Goal: Task Accomplishment & Management: Manage account settings

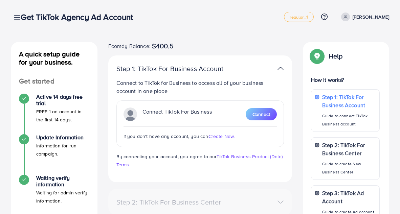
click at [18, 20] on div "Get TikTok Agency Ad Account" at bounding box center [79, 17] width 128 height 10
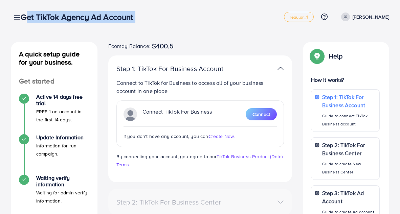
click at [18, 20] on div "Get TikTok Agency Ad Account" at bounding box center [79, 17] width 128 height 10
click at [321, 18] on icon at bounding box center [324, 16] width 7 height 7
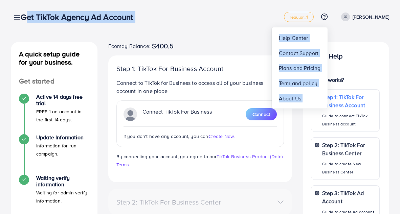
click at [192, 25] on div "Get TikTok Agency Ad Account regular_1 Help Center Contact Support Plans and Pr…" at bounding box center [200, 16] width 378 height 19
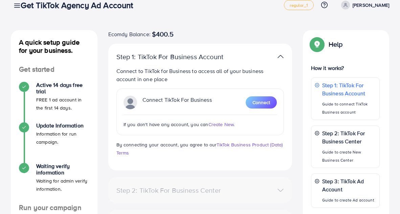
scroll to position [126, 0]
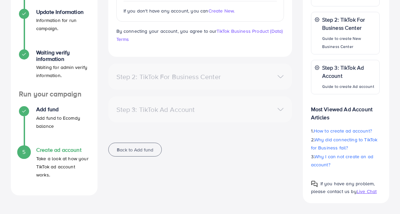
click at [57, 148] on h4 "Create ad account" at bounding box center [62, 150] width 53 height 6
click at [68, 152] on h4 "Create ad account" at bounding box center [62, 150] width 53 height 6
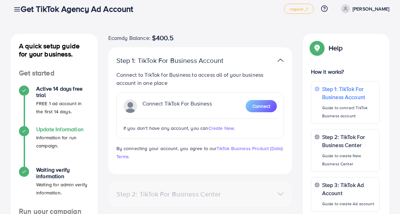
scroll to position [0, 0]
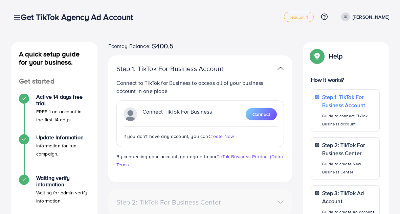
click at [17, 19] on div "Get TikTok Agency Ad Account" at bounding box center [79, 17] width 128 height 10
click at [17, 18] on div "Get TikTok Agency Ad Account" at bounding box center [79, 17] width 128 height 10
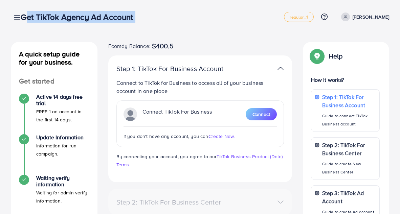
click at [17, 18] on div "Get TikTok Agency Ad Account" at bounding box center [79, 17] width 128 height 10
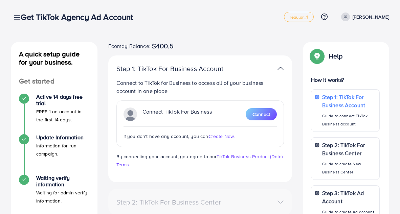
click at [56, 18] on h3 "Get TikTok Agency Ad Account" at bounding box center [80, 17] width 118 height 10
click at [99, 17] on h3 "Get TikTok Agency Ad Account" at bounding box center [80, 17] width 118 height 10
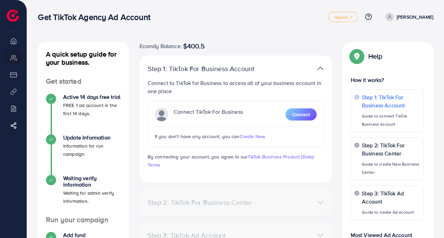
click at [23, 81] on ul "Overview My ad accounts Payment Product Links Billing Affiliate Program" at bounding box center [13, 88] width 27 height 109
click at [24, 70] on li "Payment" at bounding box center [13, 75] width 27 height 14
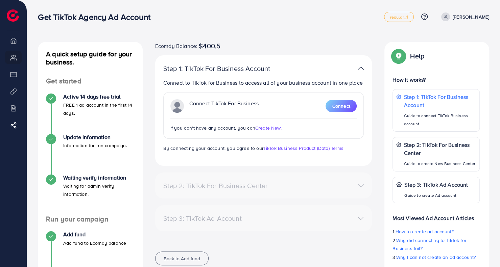
click at [16, 41] on li "Overview" at bounding box center [13, 41] width 27 height 14
click at [11, 6] on li at bounding box center [16, 12] width 18 height 20
click at [12, 17] on img at bounding box center [13, 15] width 12 height 12
click at [13, 60] on li "My ad accounts" at bounding box center [13, 58] width 27 height 14
click at [14, 76] on li "Payment" at bounding box center [13, 75] width 27 height 14
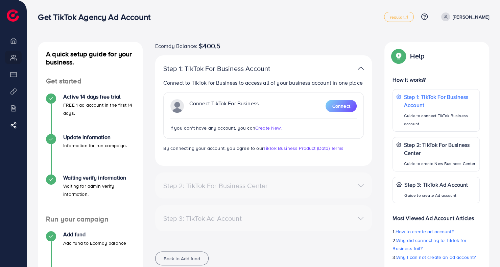
click at [14, 94] on li "Product Links" at bounding box center [13, 92] width 27 height 14
click at [14, 107] on li "Billing" at bounding box center [13, 108] width 27 height 14
click at [13, 42] on li "Overview" at bounding box center [13, 41] width 27 height 14
click at [12, 42] on li "Overview" at bounding box center [13, 41] width 27 height 14
click at [453, 17] on p "[PERSON_NAME]" at bounding box center [471, 17] width 37 height 8
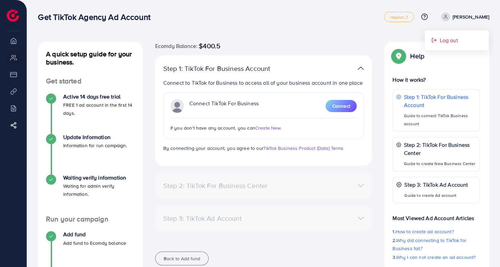
click at [444, 43] on span "Log out" at bounding box center [449, 40] width 18 height 8
